Goal: Entertainment & Leisure: Consume media (video, audio)

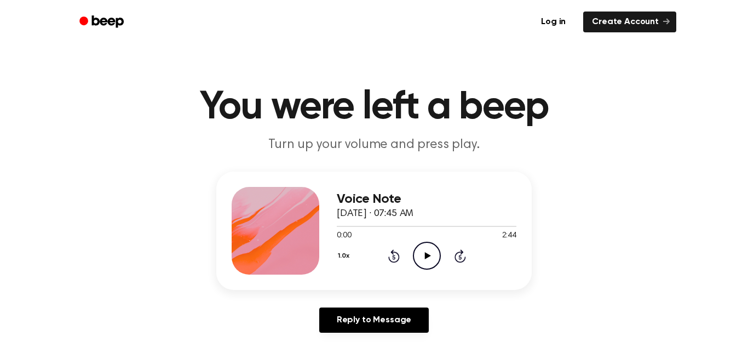
click at [421, 259] on icon "Play Audio" at bounding box center [427, 256] width 28 height 28
click at [423, 261] on icon "Pause Audio" at bounding box center [427, 256] width 28 height 28
click at [392, 256] on icon at bounding box center [393, 257] width 3 height 4
click at [420, 259] on icon "Play Audio" at bounding box center [427, 256] width 28 height 28
click at [433, 255] on icon "Pause Audio" at bounding box center [427, 256] width 28 height 28
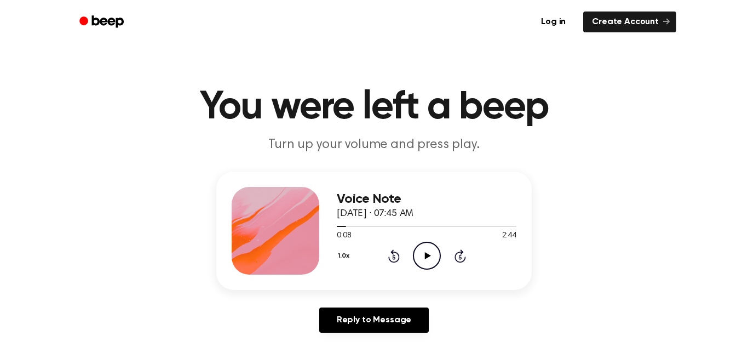
click at [393, 254] on icon at bounding box center [394, 255] width 12 height 13
click at [462, 256] on icon "Skip 5 seconds" at bounding box center [460, 256] width 12 height 14
click at [416, 258] on icon "Play Audio" at bounding box center [427, 256] width 28 height 28
click at [421, 260] on icon "Pause Audio" at bounding box center [427, 256] width 28 height 28
click at [421, 260] on icon "Play Audio" at bounding box center [427, 256] width 28 height 28
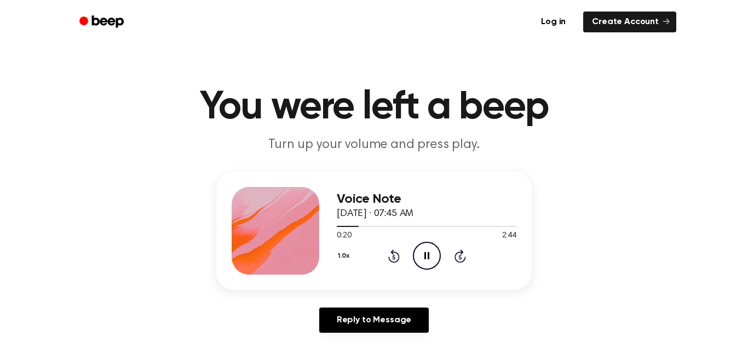
click at [396, 255] on icon "Rewind 5 seconds" at bounding box center [394, 256] width 12 height 14
click at [425, 259] on icon at bounding box center [427, 255] width 5 height 7
click at [430, 254] on icon "Play Audio" at bounding box center [427, 256] width 28 height 28
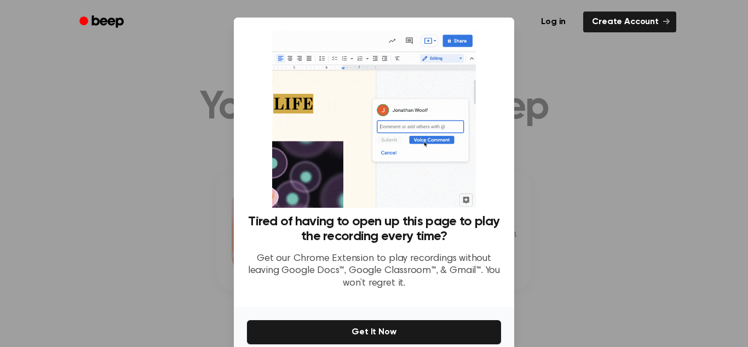
click at [586, 163] on div at bounding box center [374, 173] width 748 height 347
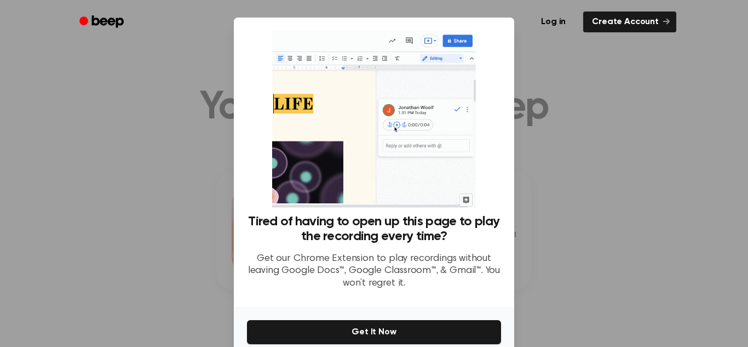
click at [576, 265] on div at bounding box center [374, 173] width 748 height 347
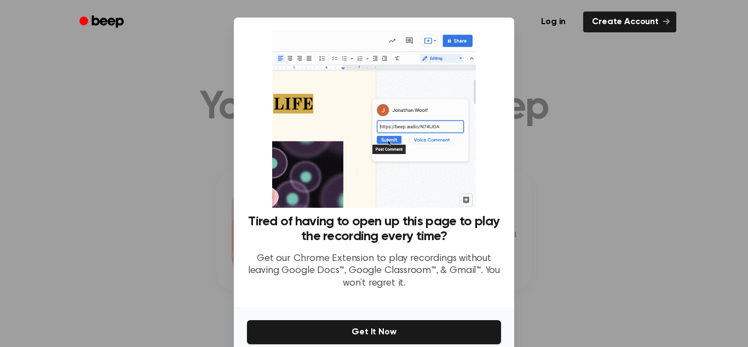
click at [106, 116] on div at bounding box center [374, 173] width 748 height 347
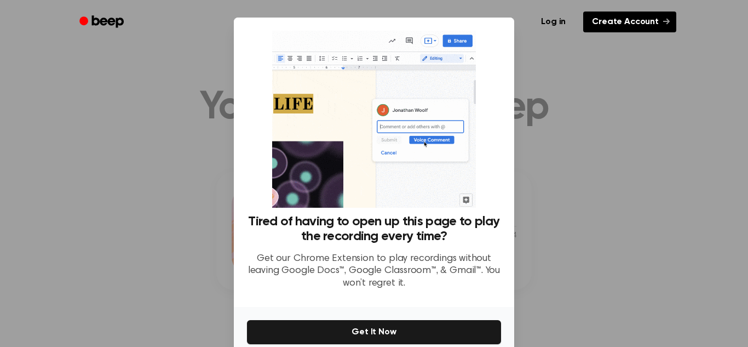
click at [602, 27] on link "Create Account" at bounding box center [629, 22] width 93 height 21
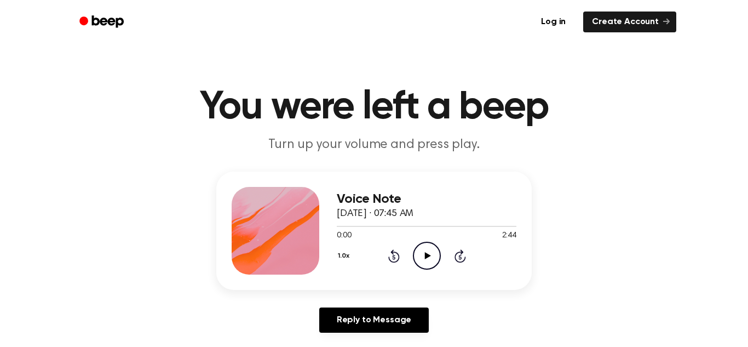
click at [460, 253] on icon at bounding box center [461, 255] width 12 height 13
click at [461, 256] on icon "Skip 5 seconds" at bounding box center [460, 256] width 12 height 14
click at [392, 256] on icon "Rewind 5 seconds" at bounding box center [394, 256] width 12 height 14
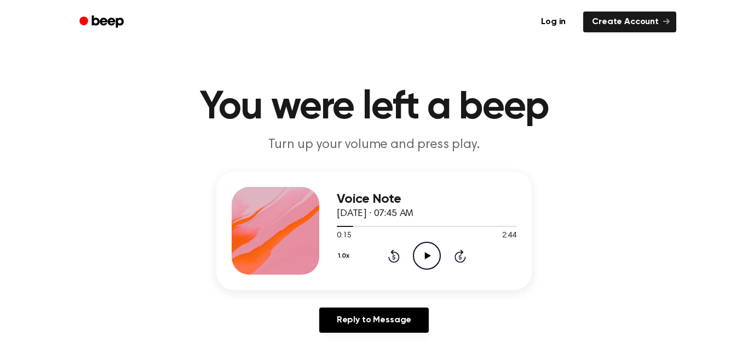
click at [419, 254] on icon "Play Audio" at bounding box center [427, 256] width 28 height 28
click at [419, 254] on icon "Pause Audio" at bounding box center [427, 256] width 28 height 28
click at [419, 254] on icon "Play Audio" at bounding box center [427, 256] width 28 height 28
click at [419, 254] on icon "Pause Audio" at bounding box center [427, 256] width 28 height 28
click at [430, 262] on icon "Play Audio" at bounding box center [427, 256] width 28 height 28
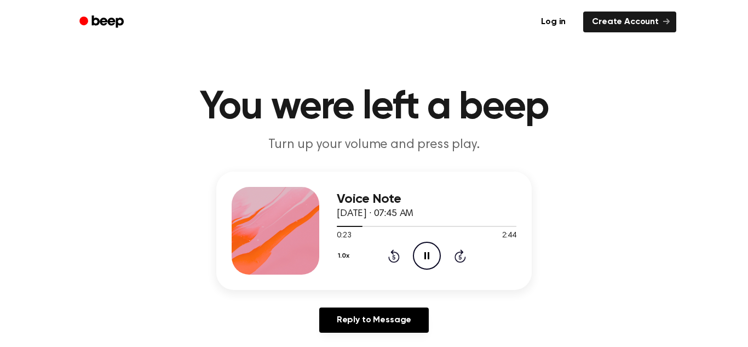
click at [427, 256] on icon "Pause Audio" at bounding box center [427, 256] width 28 height 28
click at [427, 259] on icon "Play Audio" at bounding box center [427, 256] width 28 height 28
click at [427, 259] on icon "Pause Audio" at bounding box center [427, 256] width 28 height 28
click at [399, 255] on icon "Rewind 5 seconds" at bounding box center [394, 256] width 12 height 14
click at [425, 254] on icon "Play Audio" at bounding box center [427, 256] width 28 height 28
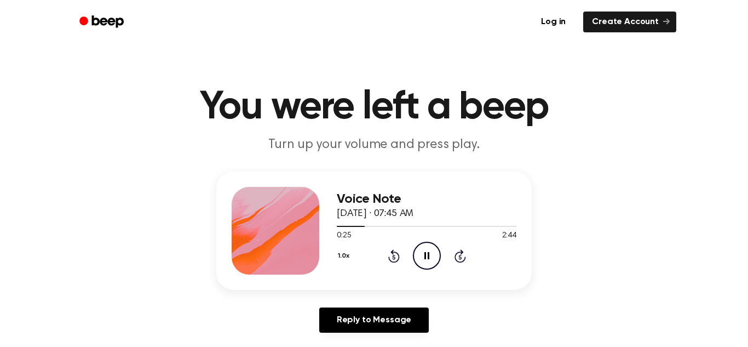
click at [424, 256] on icon "Pause Audio" at bounding box center [427, 256] width 28 height 28
click at [424, 256] on icon "Play Audio" at bounding box center [427, 256] width 28 height 28
click at [428, 260] on icon "Pause Audio" at bounding box center [427, 256] width 28 height 28
click at [436, 253] on icon "Play Audio" at bounding box center [427, 256] width 28 height 28
click at [430, 256] on icon "Pause Audio" at bounding box center [427, 256] width 28 height 28
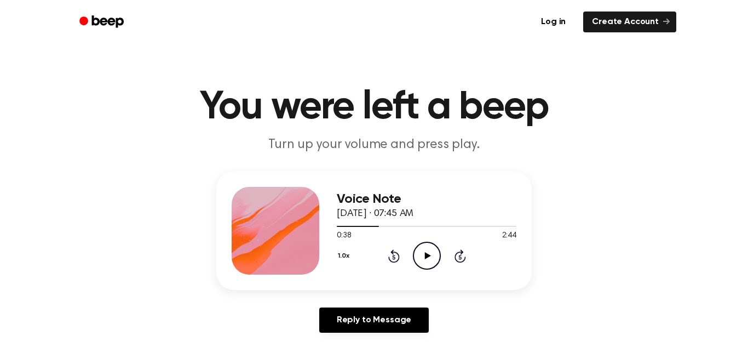
click at [430, 256] on icon at bounding box center [428, 255] width 6 height 7
click at [430, 256] on icon "Pause Audio" at bounding box center [427, 256] width 28 height 28
click at [430, 256] on icon "Play Audio" at bounding box center [427, 256] width 28 height 28
click at [427, 255] on icon at bounding box center [427, 255] width 5 height 7
click at [430, 257] on icon "Play Audio" at bounding box center [427, 256] width 28 height 28
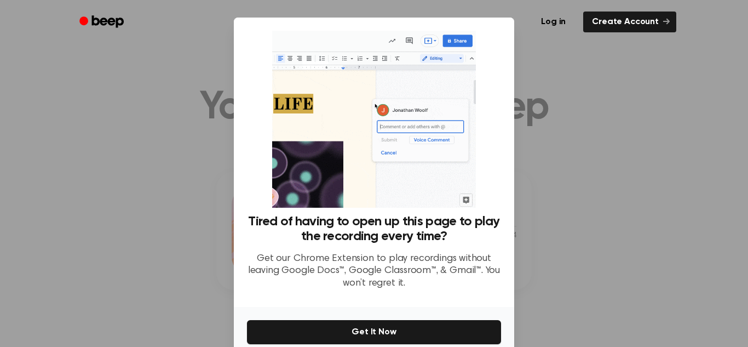
click at [218, 124] on div at bounding box center [374, 173] width 748 height 347
click at [599, 16] on link "Create Account" at bounding box center [629, 22] width 93 height 21
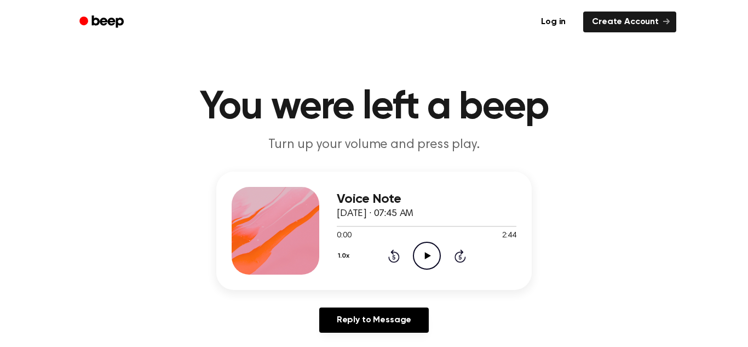
click at [425, 258] on icon at bounding box center [428, 255] width 6 height 7
click at [425, 258] on icon at bounding box center [427, 255] width 5 height 7
click at [462, 254] on icon "Skip 5 seconds" at bounding box center [460, 256] width 12 height 14
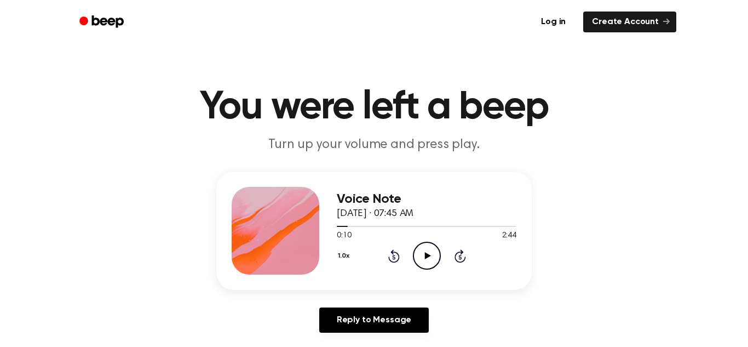
click at [462, 254] on icon "Skip 5 seconds" at bounding box center [460, 256] width 12 height 14
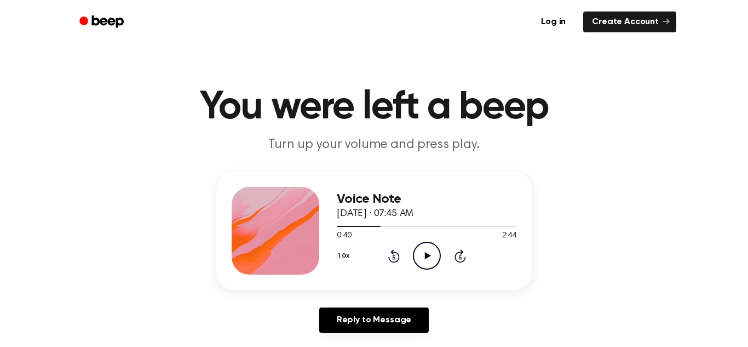
click at [422, 254] on icon "Play Audio" at bounding box center [427, 256] width 28 height 28
click at [423, 254] on icon "Pause Audio" at bounding box center [427, 256] width 28 height 28
click at [434, 260] on icon "Play Audio" at bounding box center [427, 256] width 28 height 28
click at [438, 254] on icon "Pause Audio" at bounding box center [427, 256] width 28 height 28
click at [438, 257] on icon "Play Audio" at bounding box center [427, 256] width 28 height 28
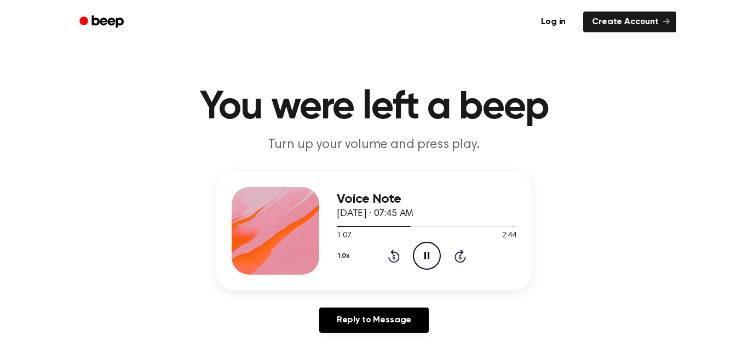
click at [430, 256] on icon "Pause Audio" at bounding box center [427, 256] width 28 height 28
click at [430, 256] on icon at bounding box center [428, 255] width 6 height 7
click at [430, 256] on icon "Pause Audio" at bounding box center [427, 256] width 28 height 28
click at [430, 256] on icon at bounding box center [428, 255] width 6 height 7
click at [390, 251] on icon "Rewind 5 seconds" at bounding box center [394, 256] width 12 height 14
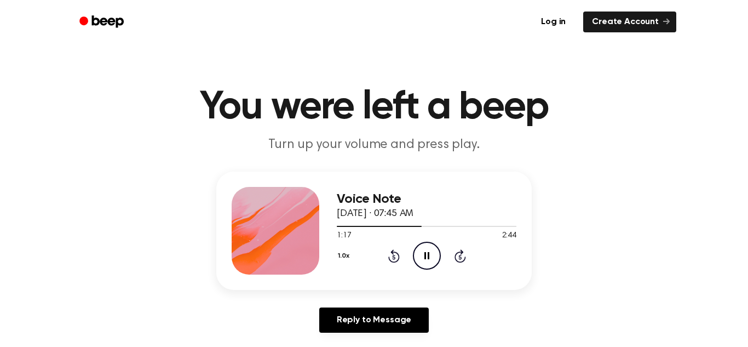
click at [420, 254] on icon "Pause Audio" at bounding box center [427, 256] width 28 height 28
click at [390, 260] on icon at bounding box center [394, 255] width 12 height 13
click at [391, 255] on icon "Rewind 5 seconds" at bounding box center [394, 256] width 12 height 14
click at [392, 257] on icon "Rewind 5 seconds" at bounding box center [394, 256] width 12 height 14
click at [427, 253] on icon at bounding box center [428, 255] width 6 height 7
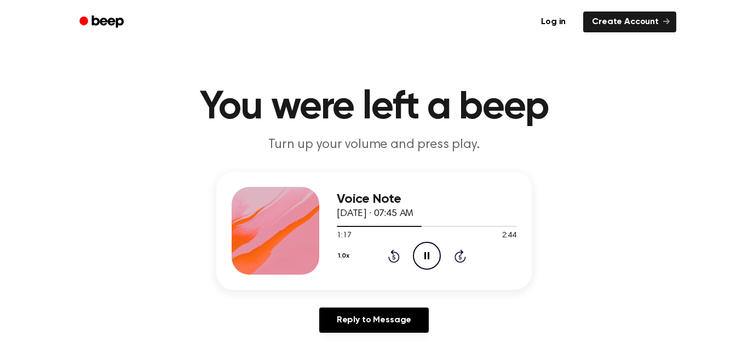
click at [427, 253] on icon "Pause Audio" at bounding box center [427, 256] width 28 height 28
click at [427, 255] on icon at bounding box center [428, 255] width 6 height 7
click at [427, 255] on icon "Pause Audio" at bounding box center [427, 256] width 28 height 28
click at [427, 255] on icon at bounding box center [428, 255] width 6 height 7
click at [427, 255] on icon "Pause Audio" at bounding box center [427, 256] width 28 height 28
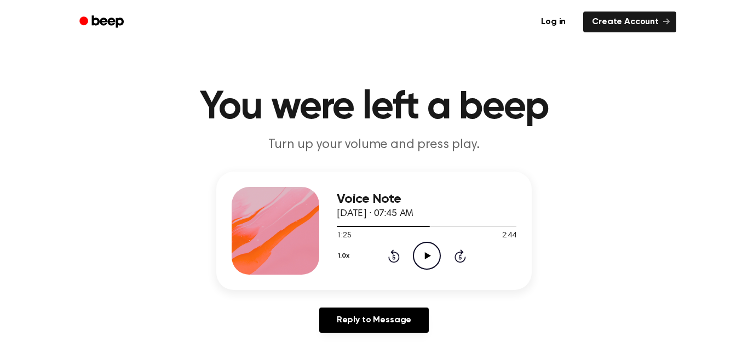
click at [427, 255] on icon at bounding box center [428, 255] width 6 height 7
click at [427, 255] on icon "Pause Audio" at bounding box center [427, 256] width 28 height 28
click at [468, 256] on div "1.0x Rewind 5 seconds Play Audio Skip 5 seconds" at bounding box center [427, 256] width 180 height 28
click at [458, 256] on icon "Skip 5 seconds" at bounding box center [460, 256] width 12 height 14
click at [427, 254] on icon at bounding box center [428, 255] width 6 height 7
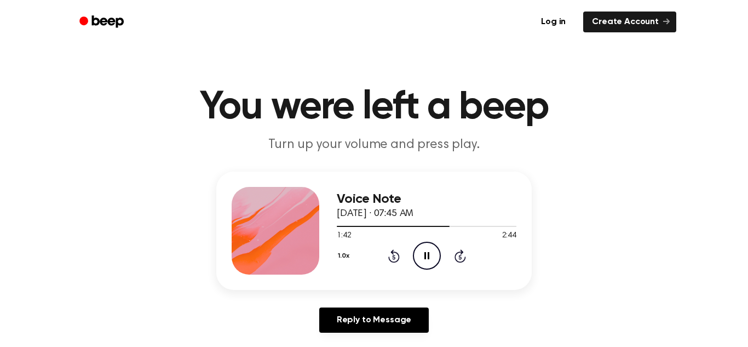
click at [431, 257] on icon "Pause Audio" at bounding box center [427, 256] width 28 height 28
click at [431, 257] on icon "Play Audio" at bounding box center [427, 256] width 28 height 28
click at [459, 255] on icon "Skip 5 seconds" at bounding box center [460, 256] width 12 height 14
click at [422, 254] on icon "Pause Audio" at bounding box center [427, 256] width 28 height 28
click at [461, 253] on icon at bounding box center [461, 255] width 12 height 13
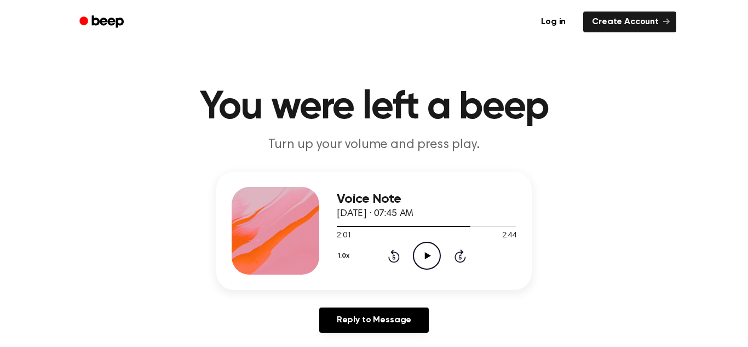
click at [426, 258] on icon at bounding box center [428, 255] width 6 height 7
click at [442, 257] on div "1.0x Rewind 5 seconds Pause Audio Skip 5 seconds" at bounding box center [427, 256] width 180 height 28
click at [390, 259] on icon "Rewind 5 seconds" at bounding box center [394, 256] width 12 height 14
click at [392, 259] on icon "Rewind 5 seconds" at bounding box center [394, 256] width 12 height 14
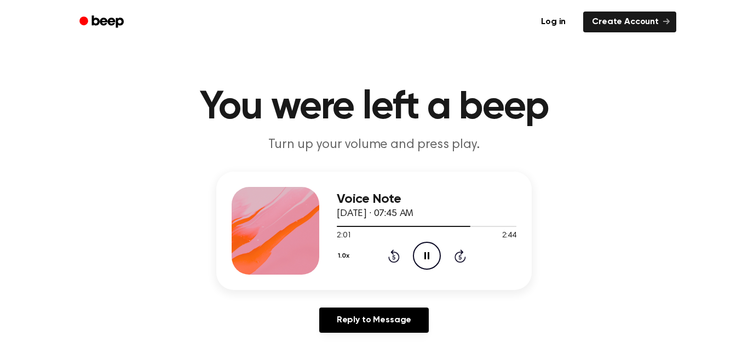
click at [393, 257] on icon "Rewind 5 seconds" at bounding box center [394, 256] width 12 height 14
click at [396, 257] on icon "Rewind 5 seconds" at bounding box center [394, 256] width 12 height 14
